Goal: Navigation & Orientation: Find specific page/section

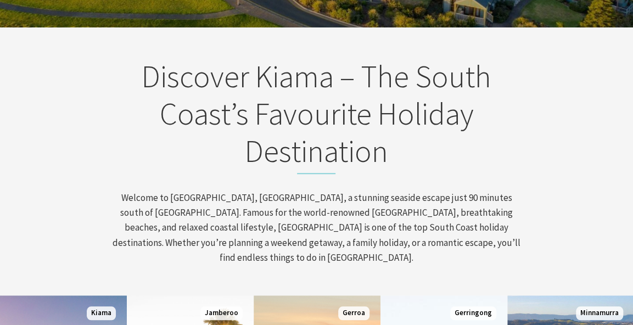
scroll to position [604, 0]
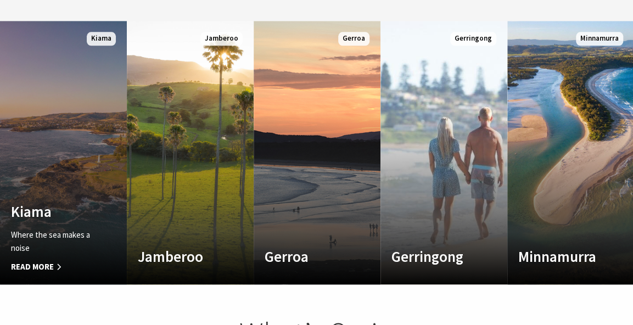
click at [103, 133] on link "Custom Image Used [GEOGRAPHIC_DATA] Where the sea makes a noise Read More [GEOG…" at bounding box center [63, 152] width 127 height 263
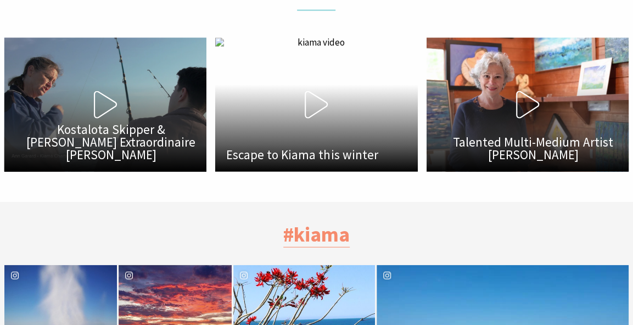
scroll to position [3129, 0]
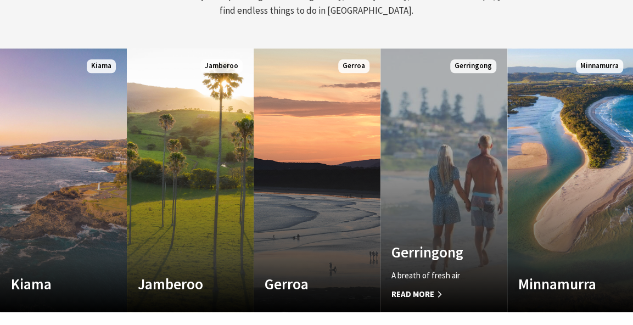
scroll to position [494, 0]
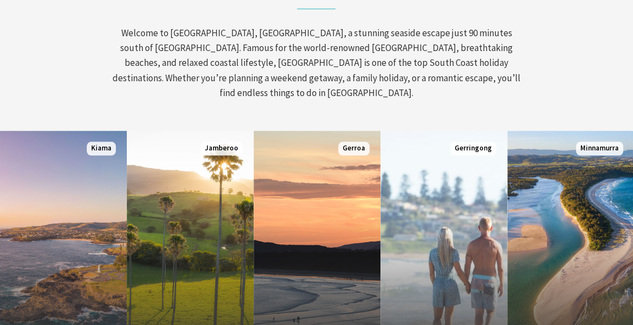
drag, startPoint x: 283, startPoint y: 48, endPoint x: 302, endPoint y: 42, distance: 20.1
click at [283, 48] on p "Welcome to [GEOGRAPHIC_DATA], [GEOGRAPHIC_DATA], a stunning seaside escape just…" at bounding box center [316, 63] width 413 height 75
